Goal: Navigation & Orientation: Find specific page/section

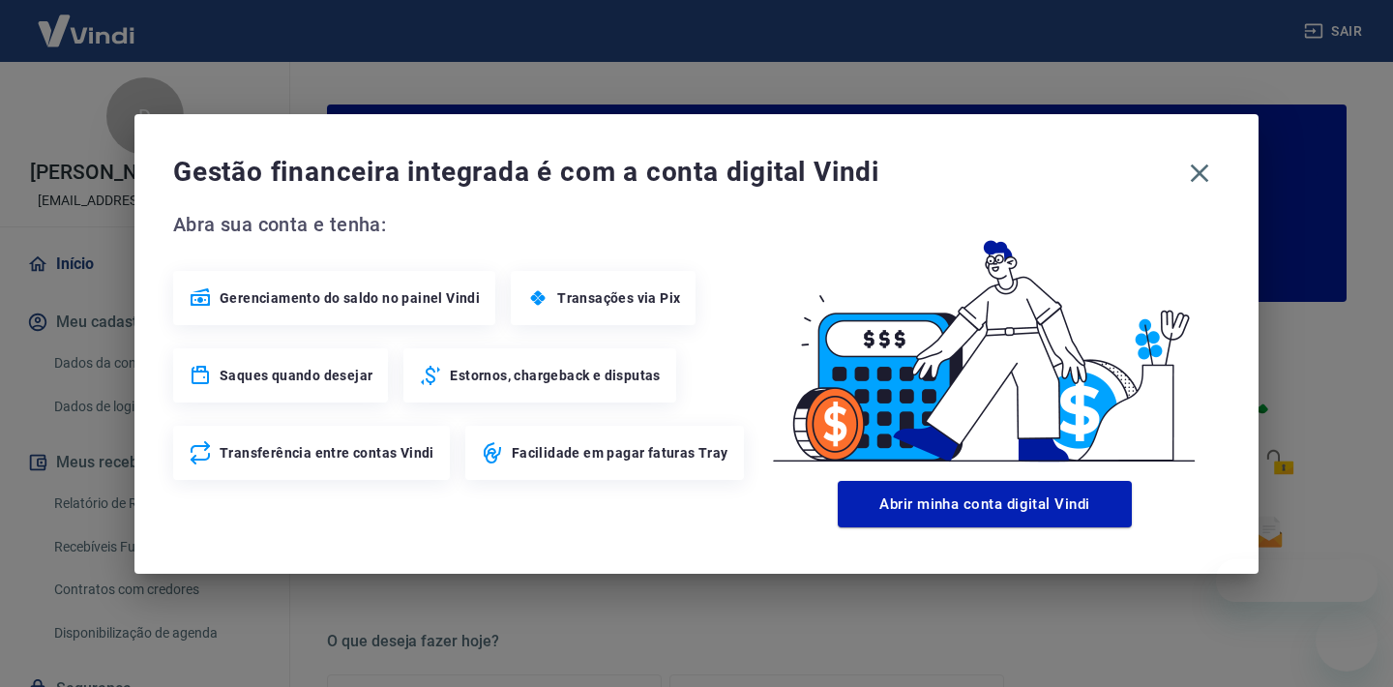
click at [595, 508] on div "Abra sua conta e tenha: Gerenciamento do saldo no painel Vindi Transações via P…" at bounding box center [696, 368] width 1046 height 318
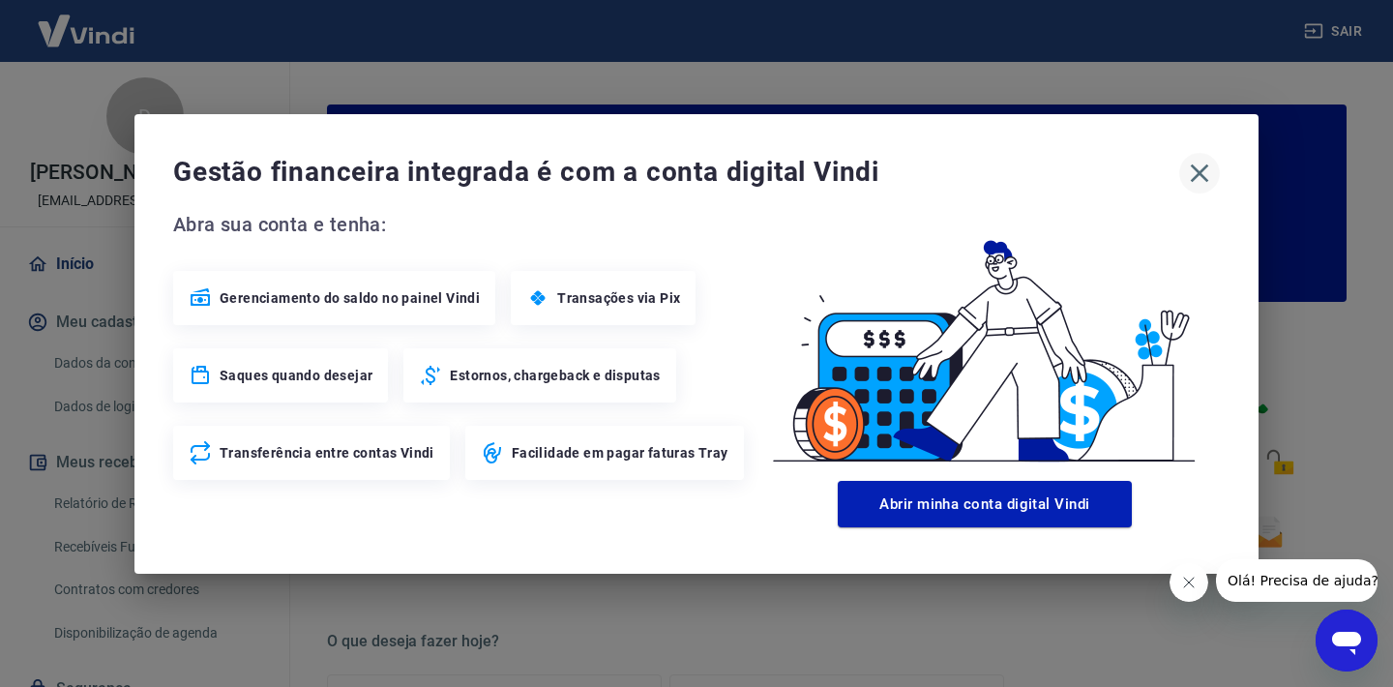
click at [1196, 179] on icon "button" at bounding box center [1199, 173] width 31 height 31
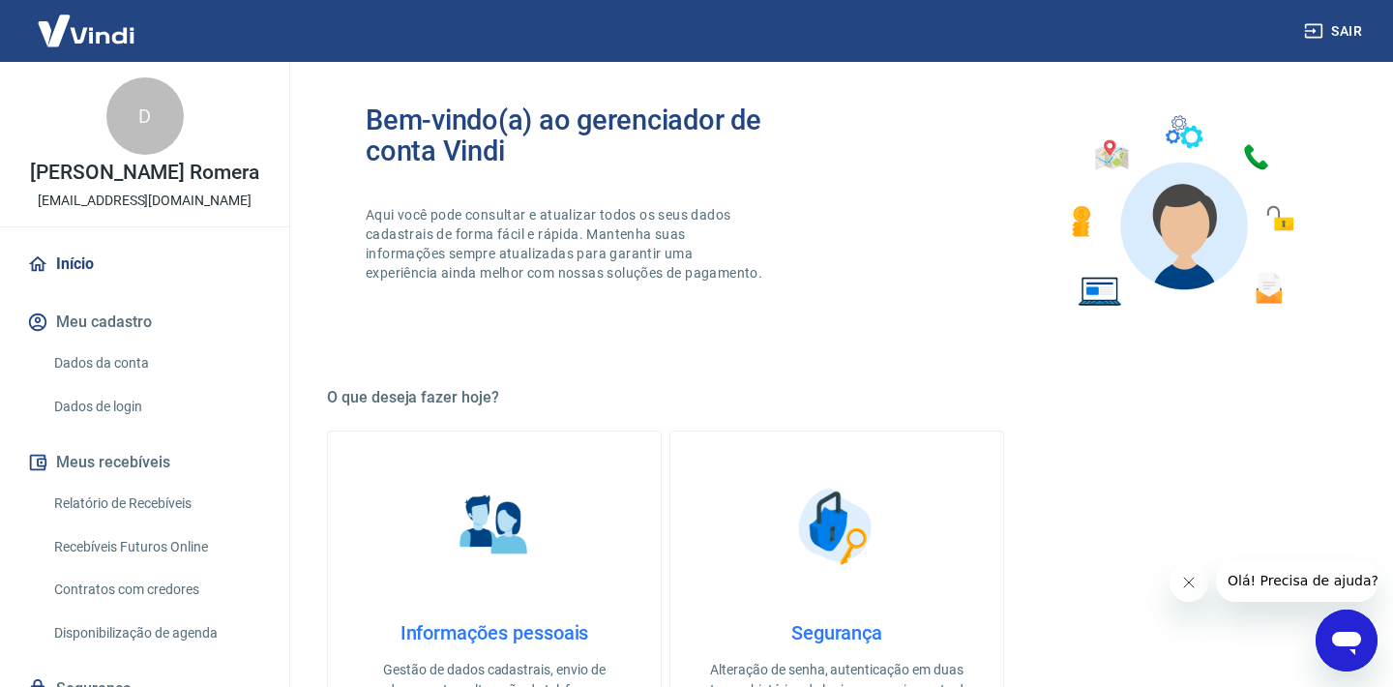
scroll to position [1060, 0]
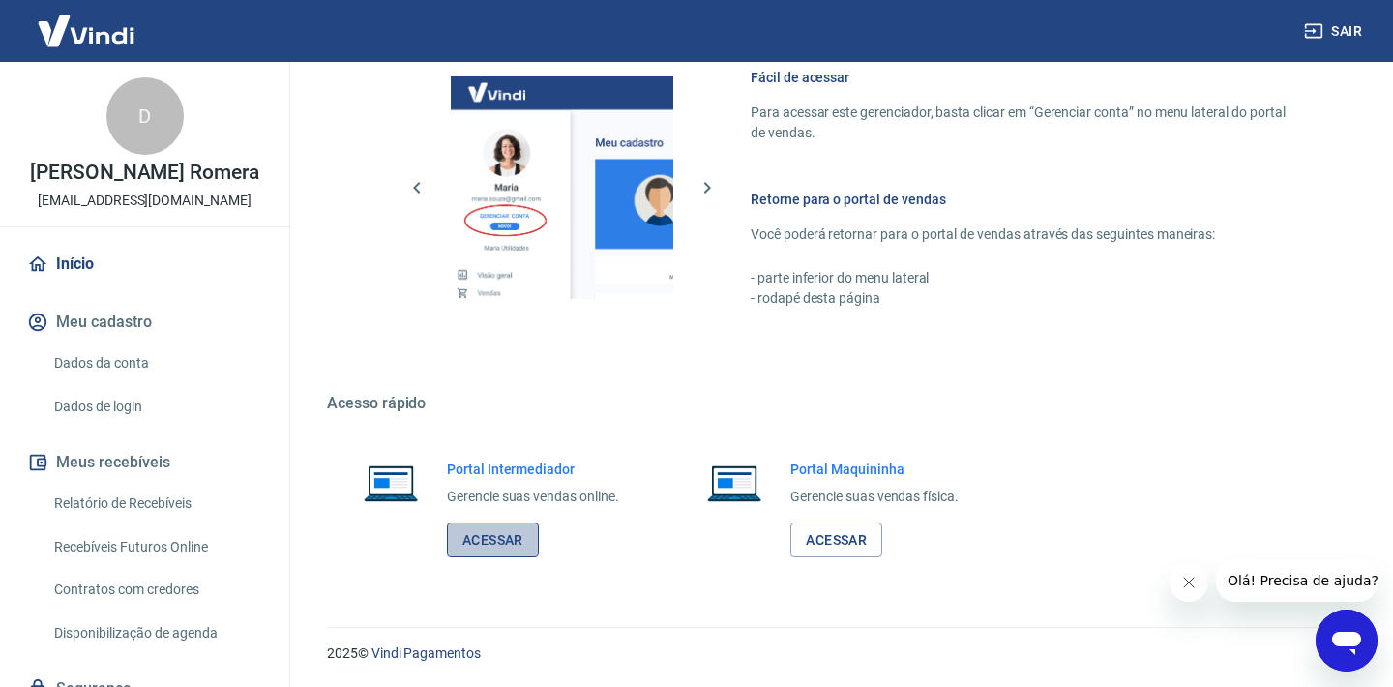
click at [496, 534] on link "Acessar" at bounding box center [493, 540] width 92 height 36
